Goal: Transaction & Acquisition: Purchase product/service

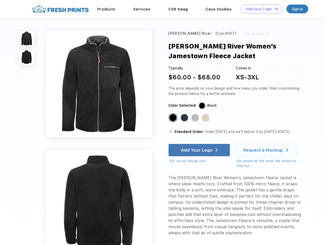
click at [260, 9] on link "Add your Logo Design Tool" at bounding box center [261, 9] width 42 height 9
click at [0, 0] on div "Design Tool" at bounding box center [0, 0] width 0 height 0
click at [274, 9] on link "Add your Logo Design Tool" at bounding box center [261, 9] width 42 height 9
click at [27, 38] on img at bounding box center [26, 38] width 15 height 15
click at [27, 57] on img at bounding box center [26, 56] width 15 height 15
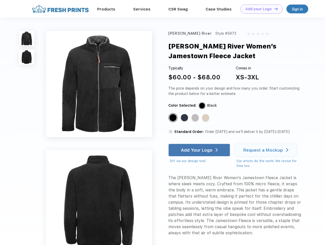
click at [173, 118] on div "Standard Color" at bounding box center [172, 117] width 7 height 7
click at [185, 118] on div "Standard Color" at bounding box center [184, 117] width 7 height 7
click at [196, 118] on div "Standard Color" at bounding box center [195, 117] width 7 height 7
click at [206, 118] on div "Standard Color" at bounding box center [205, 117] width 7 height 7
click at [200, 150] on div "Add Your Logo" at bounding box center [197, 149] width 32 height 5
